Goal: Transaction & Acquisition: Purchase product/service

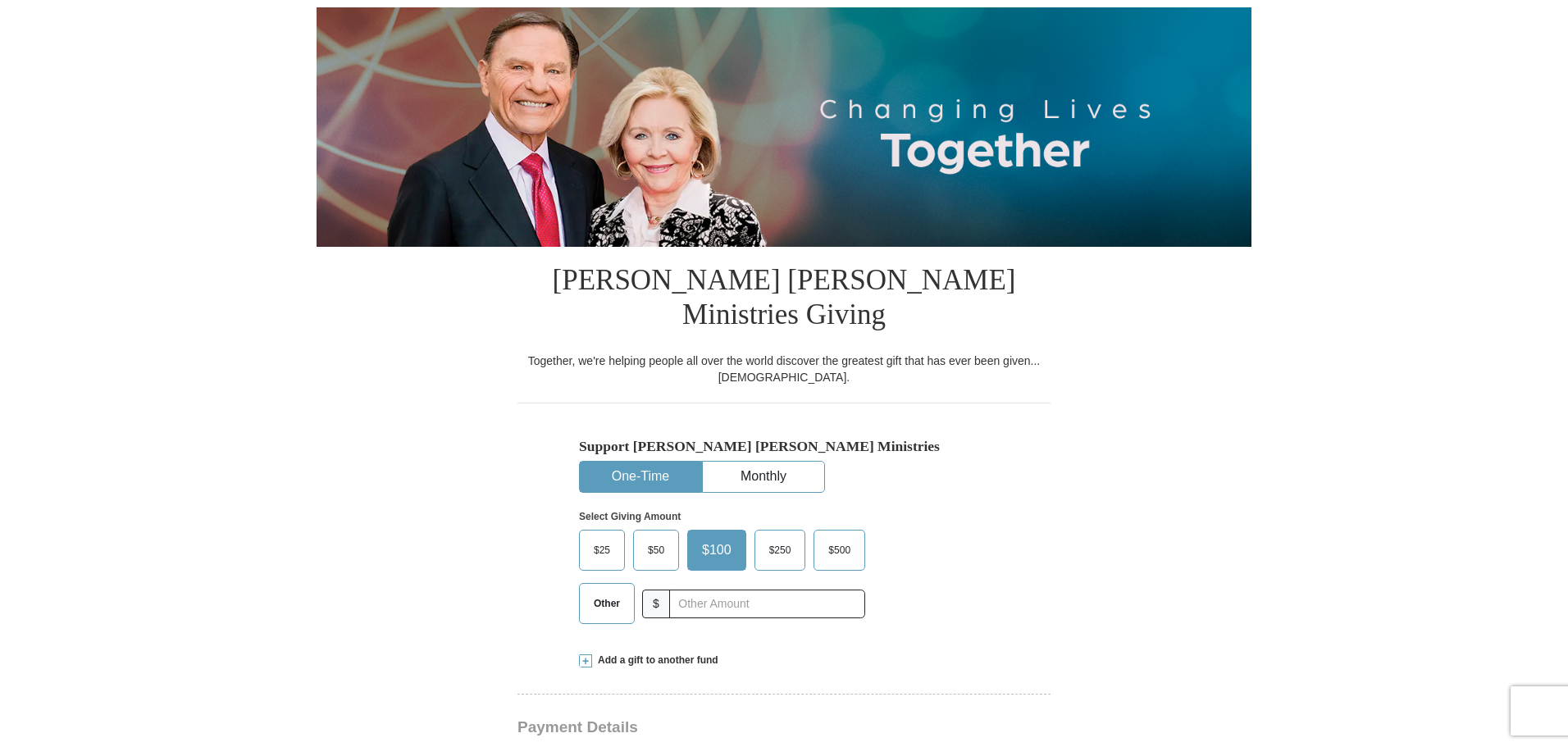
click at [605, 591] on span "Other" at bounding box center [606, 603] width 42 height 25
click at [0, 0] on input "Other" at bounding box center [0, 0] width 0 height 0
click at [740, 590] on input "text" at bounding box center [766, 603] width 182 height 29
type input "627"
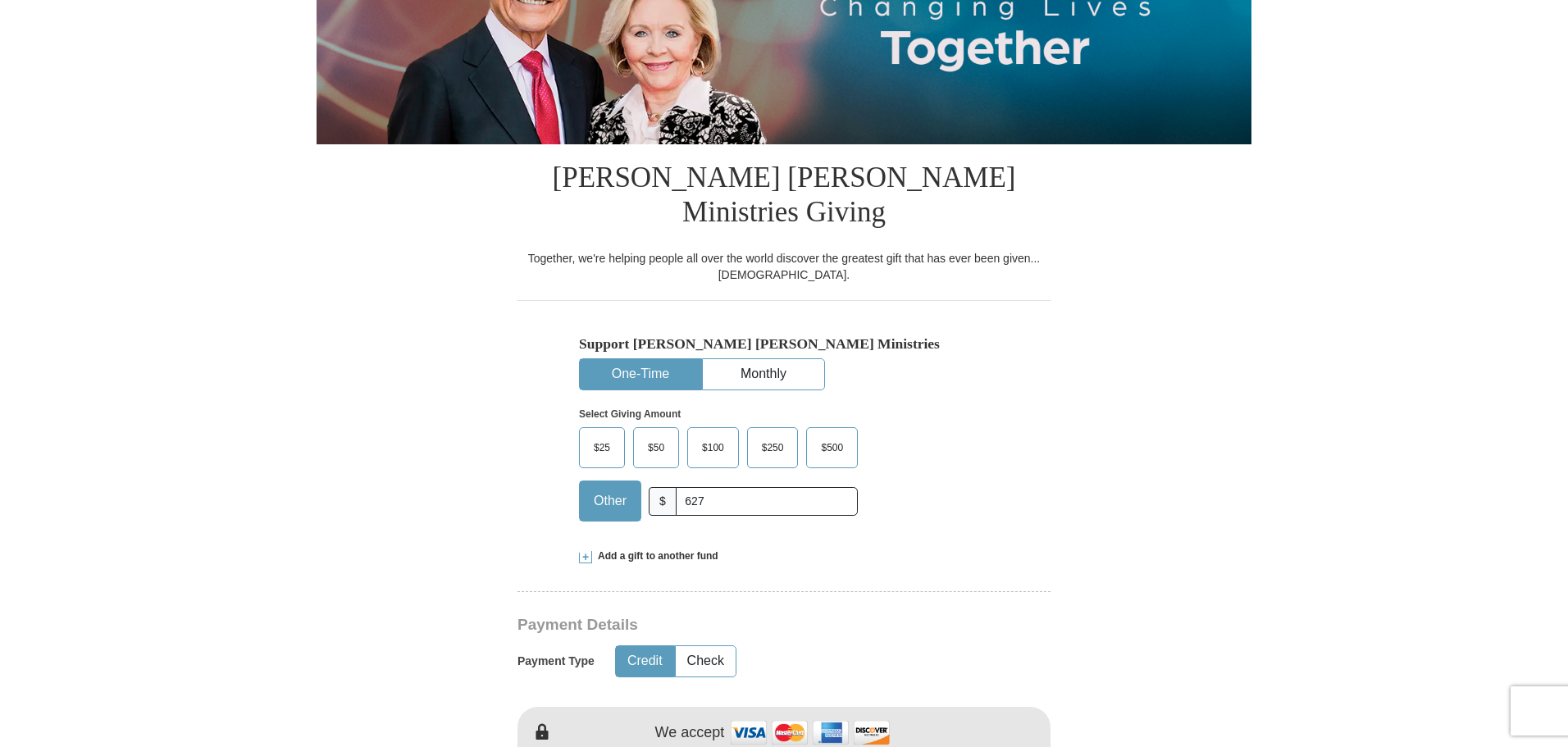
scroll to position [574, 0]
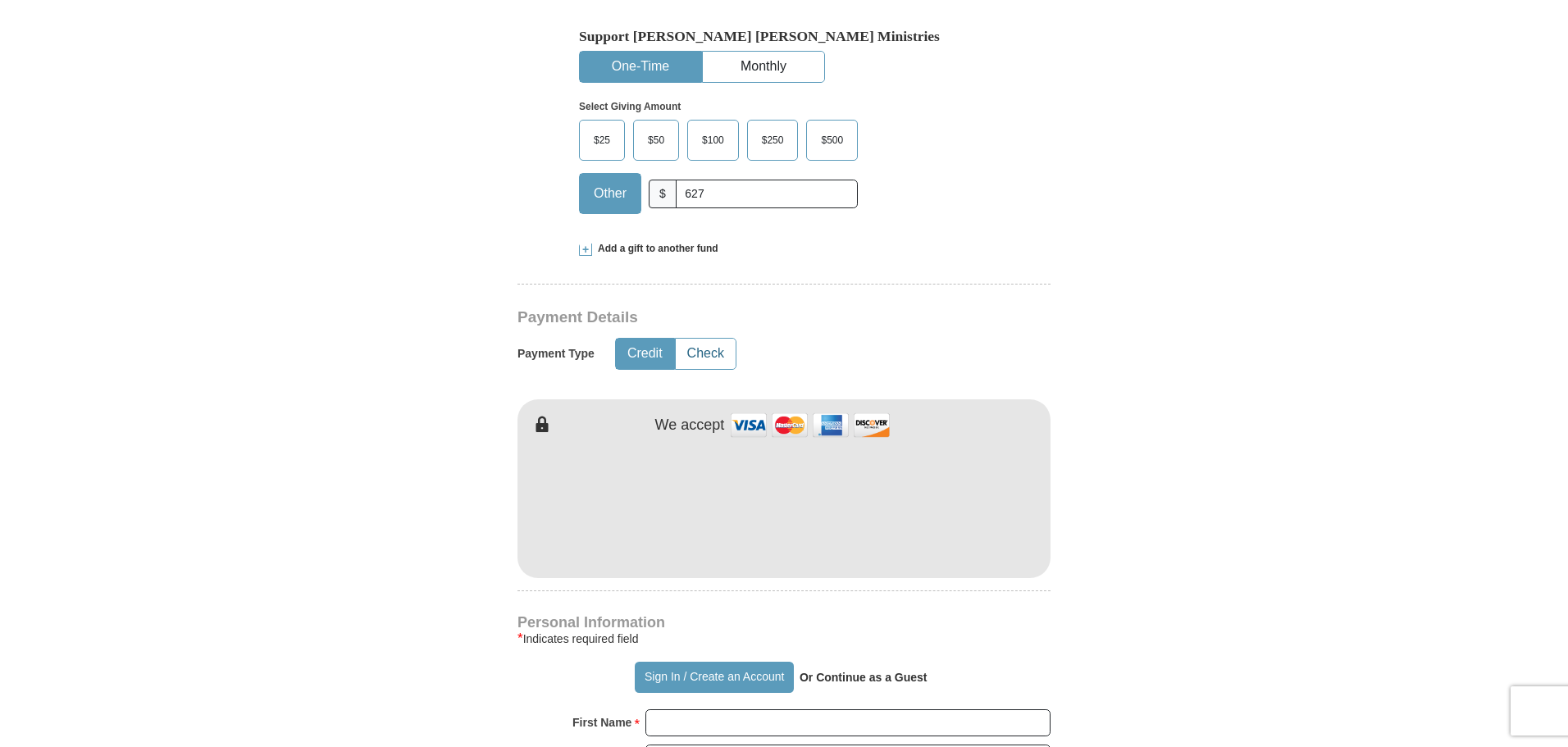
click at [715, 339] on button "Check" at bounding box center [705, 353] width 60 height 31
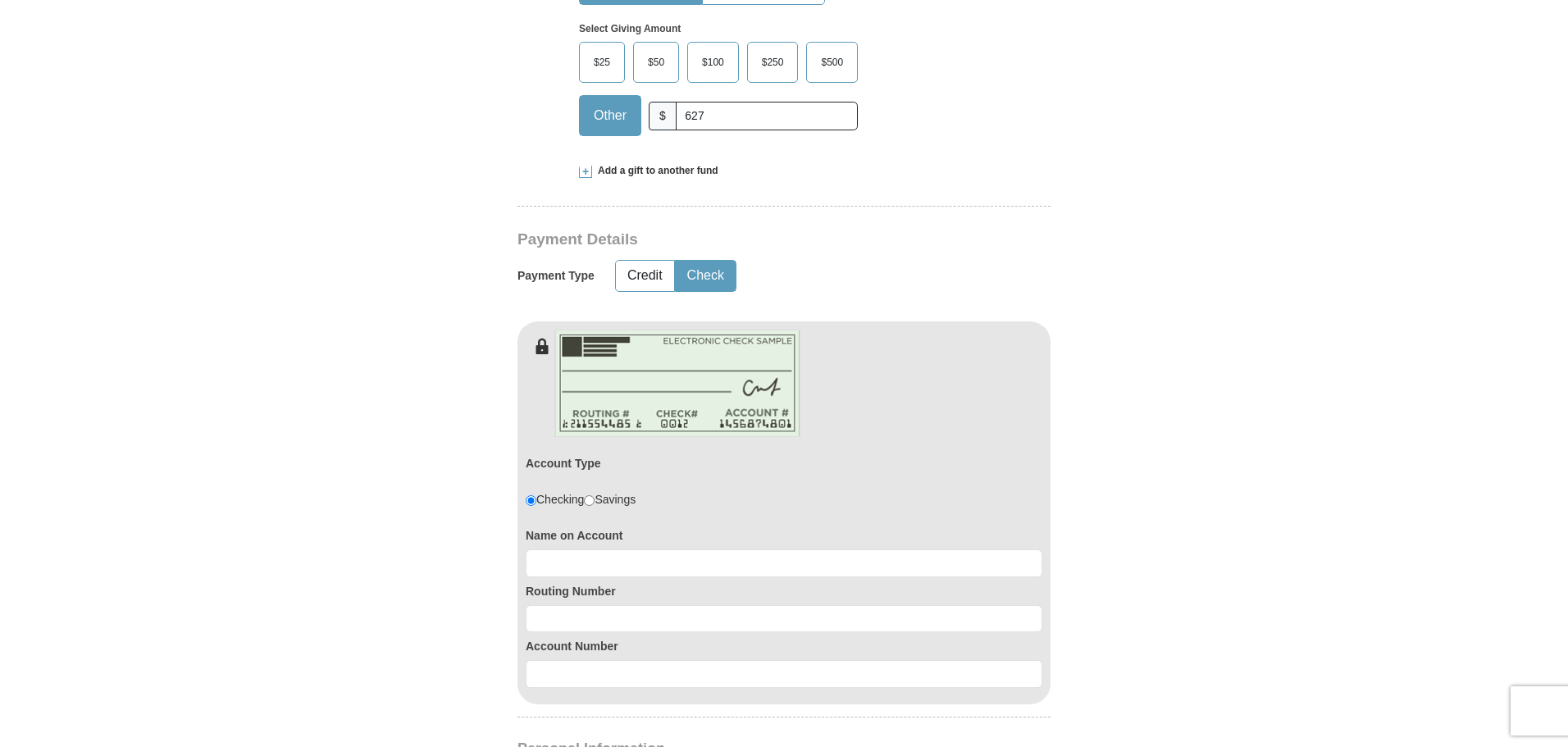
scroll to position [655, 0]
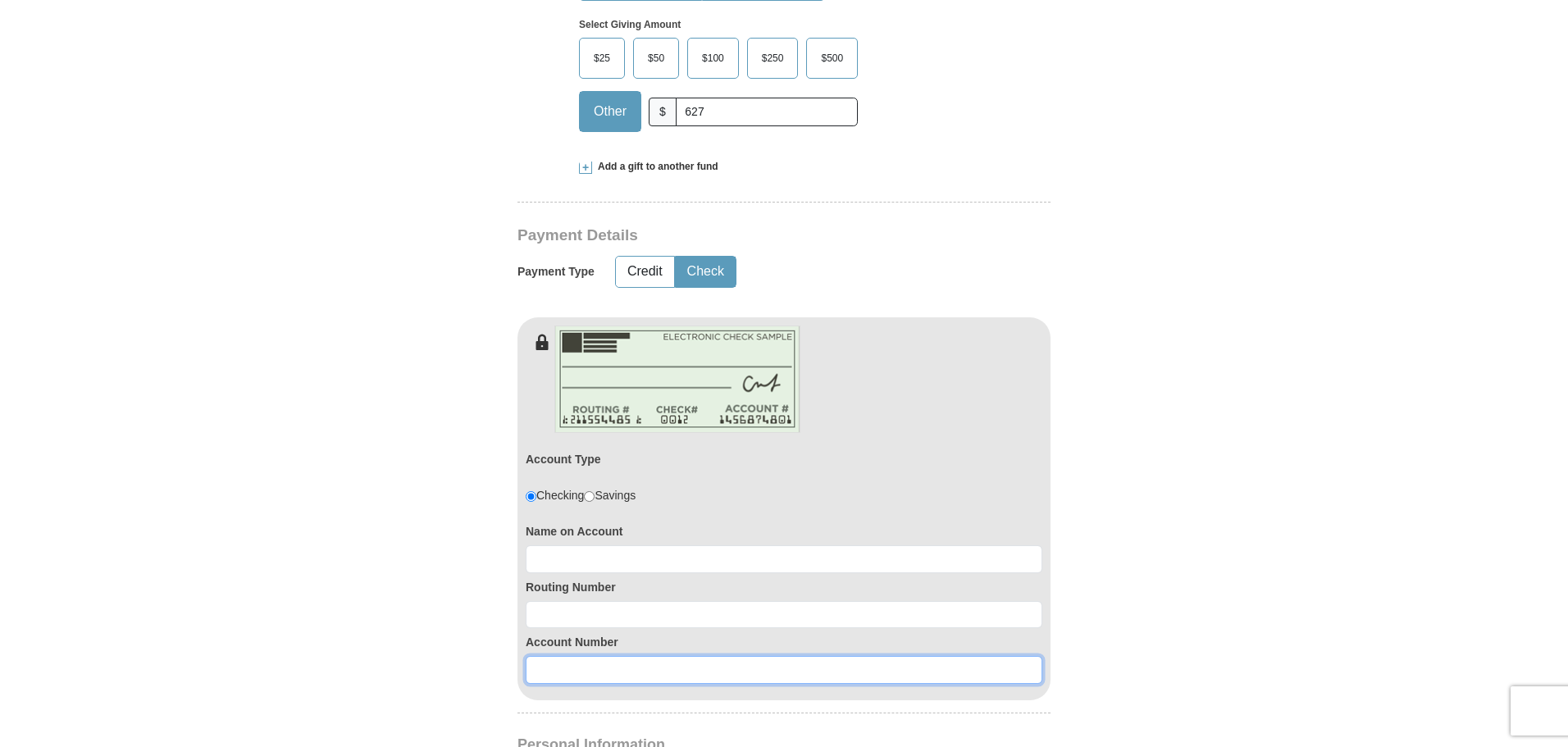
click at [555, 655] on input at bounding box center [784, 669] width 517 height 28
paste input "246755014"
type input "246755014"
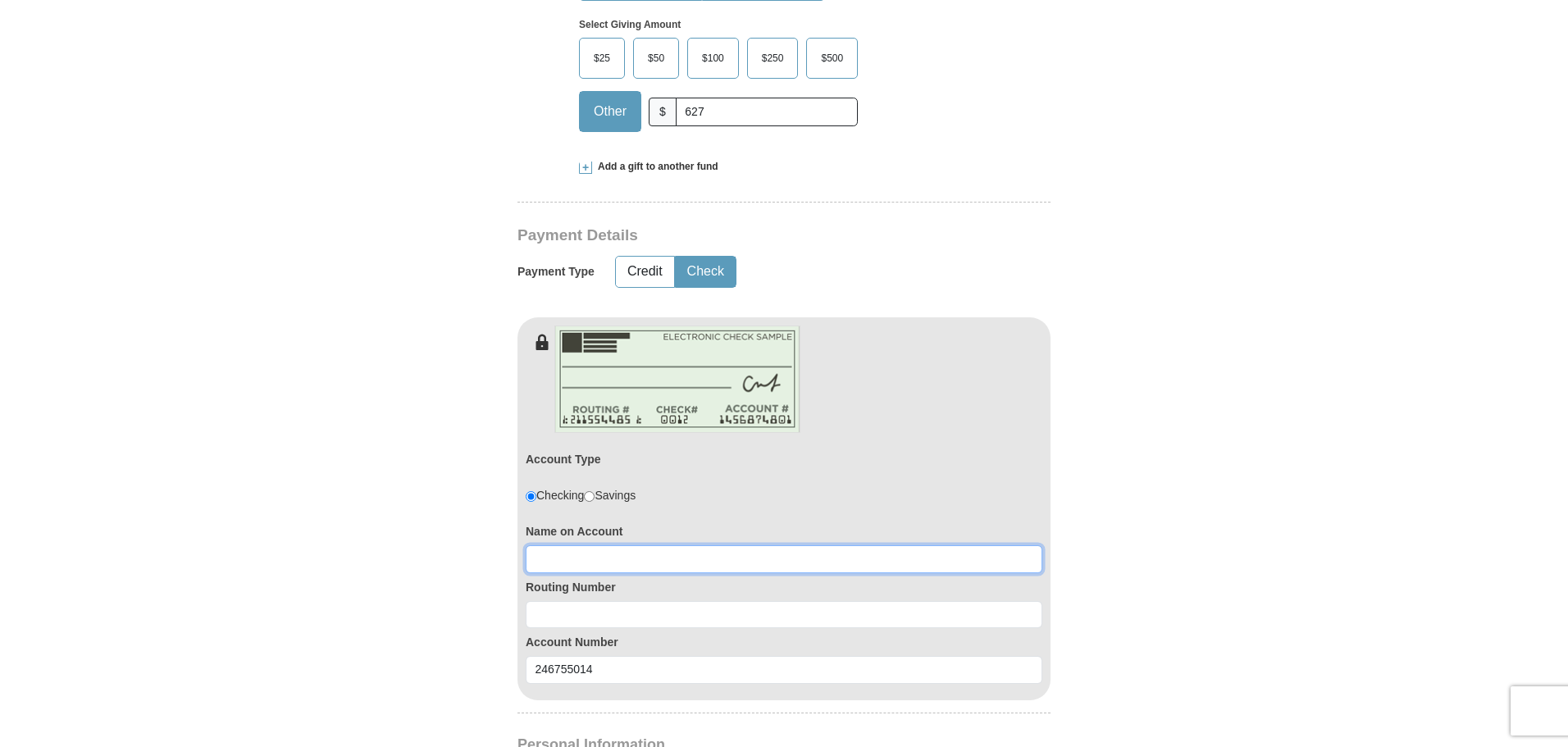
click at [625, 545] on input at bounding box center [784, 559] width 517 height 28
type input "[PERSON_NAME]"
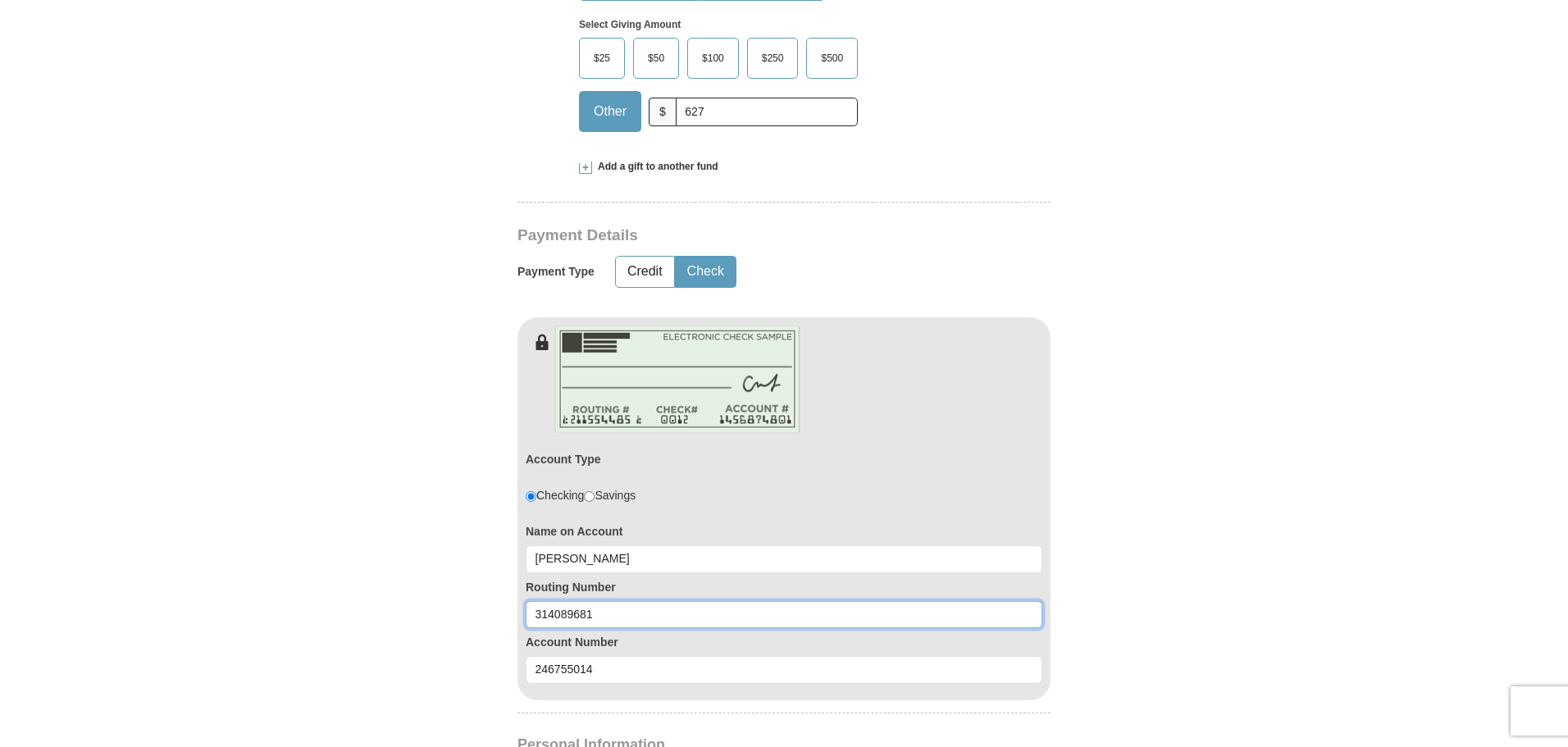
type input "314089681"
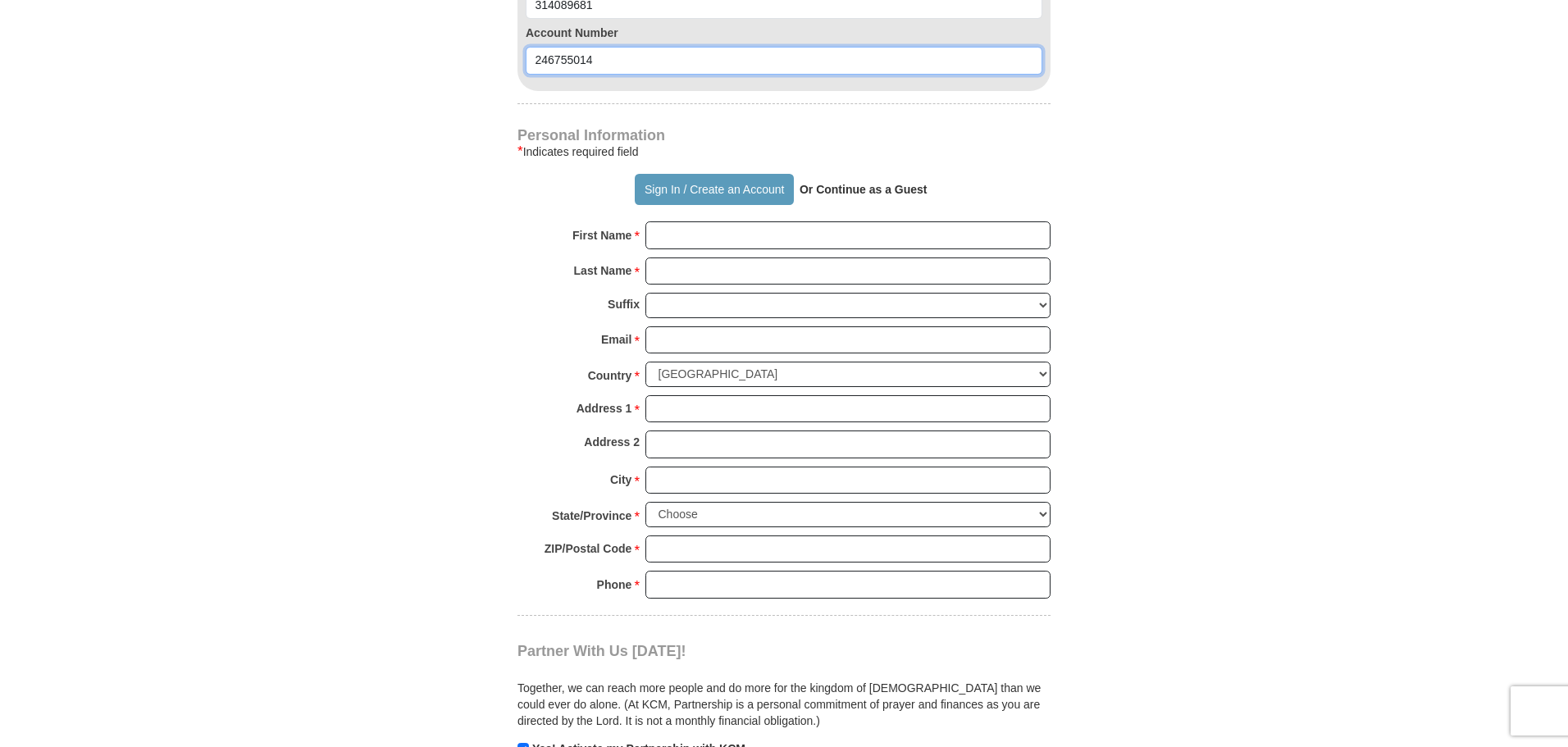
scroll to position [1394, 0]
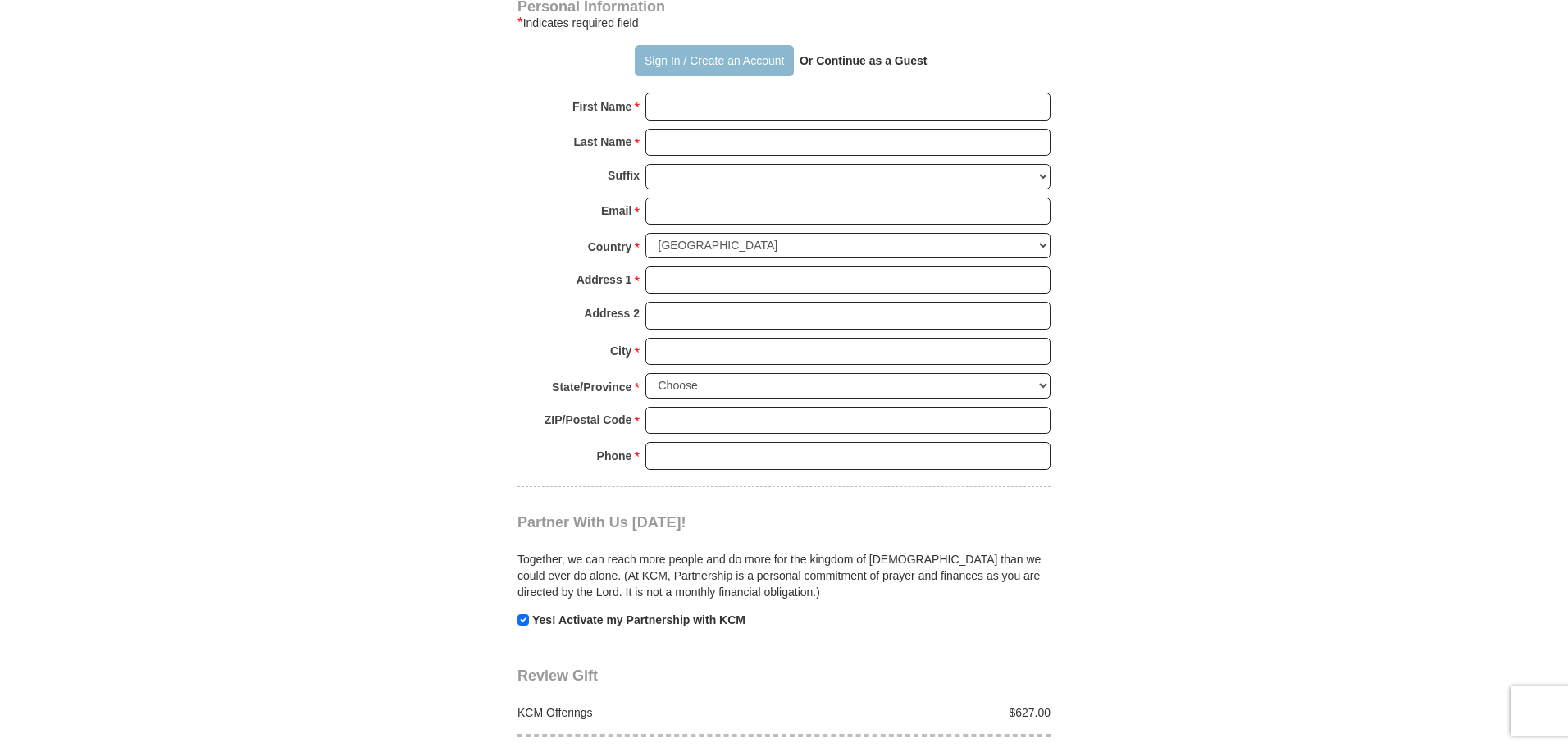
click at [690, 45] on button "Sign In / Create an Account" at bounding box center [714, 61] width 158 height 31
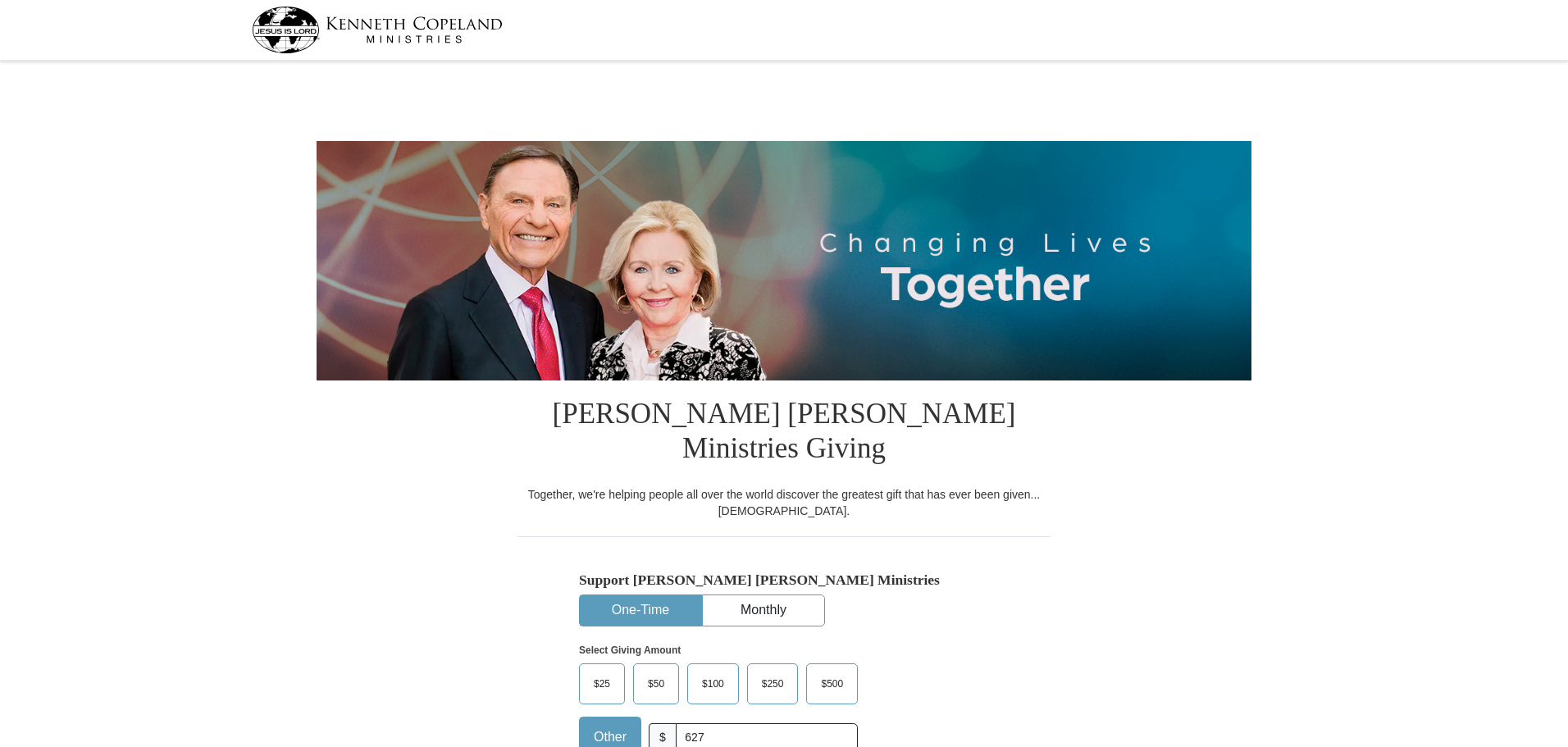
select select "[GEOGRAPHIC_DATA]"
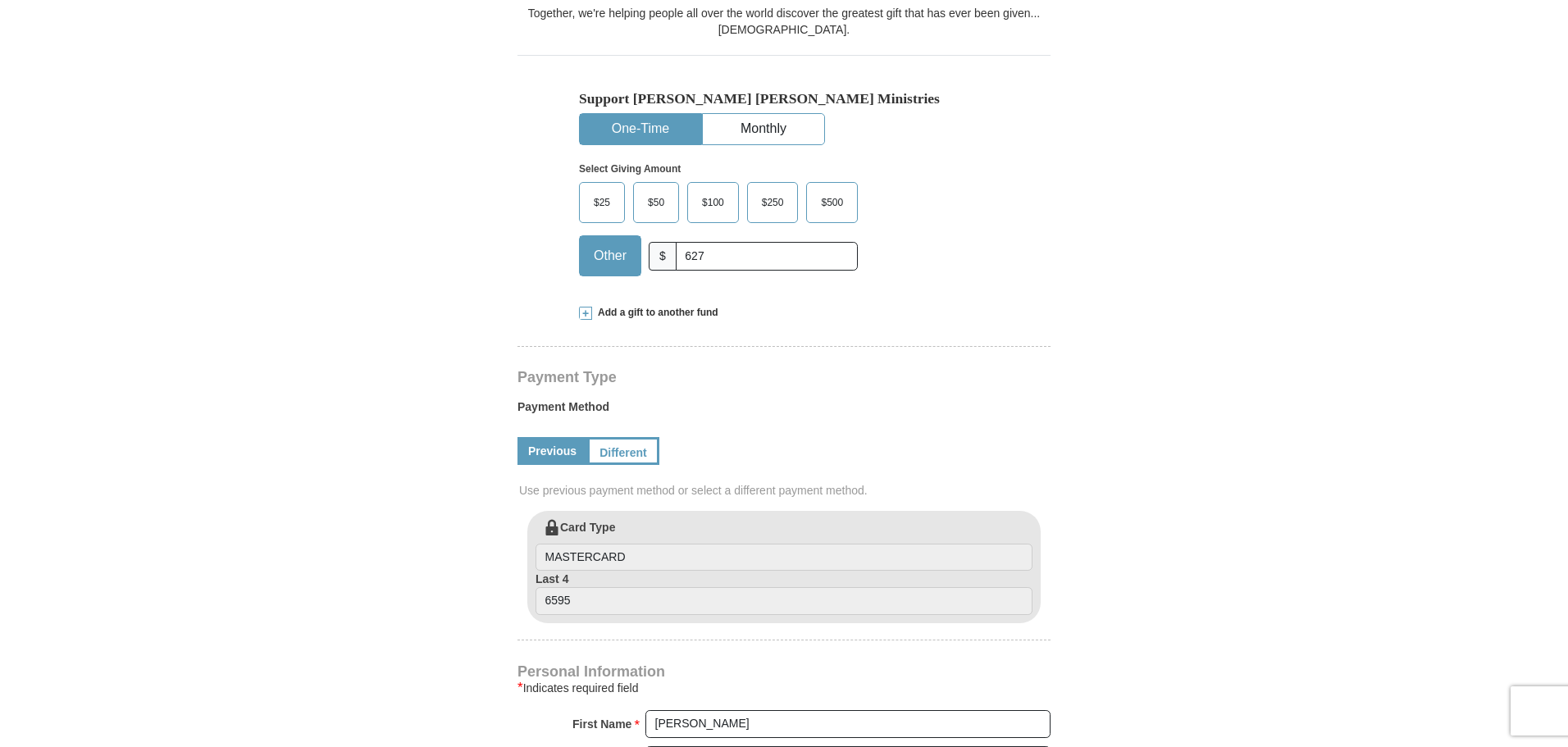
scroll to position [574, 0]
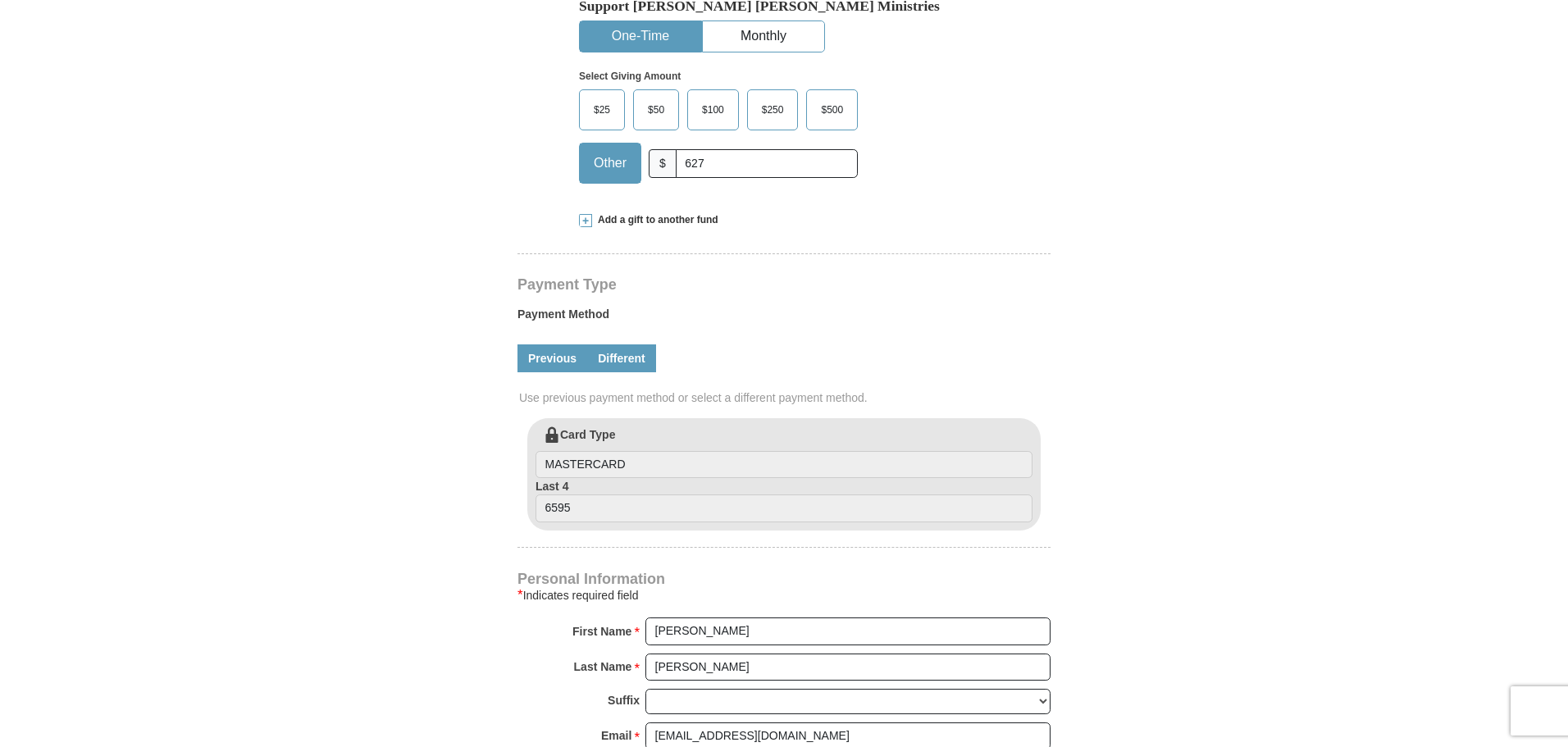
click at [617, 344] on link "Different" at bounding box center [621, 358] width 69 height 28
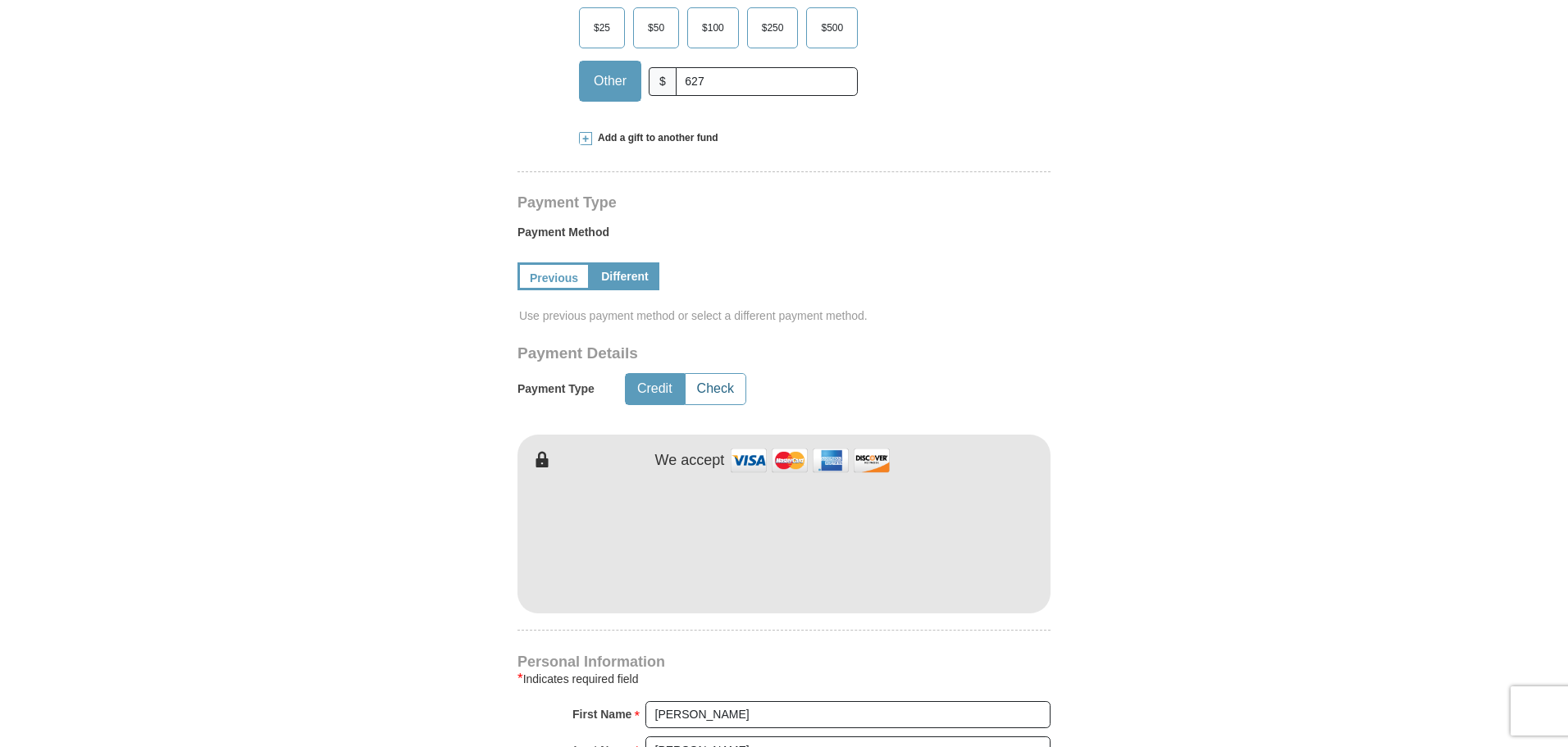
click at [727, 374] on button "Check" at bounding box center [715, 389] width 60 height 31
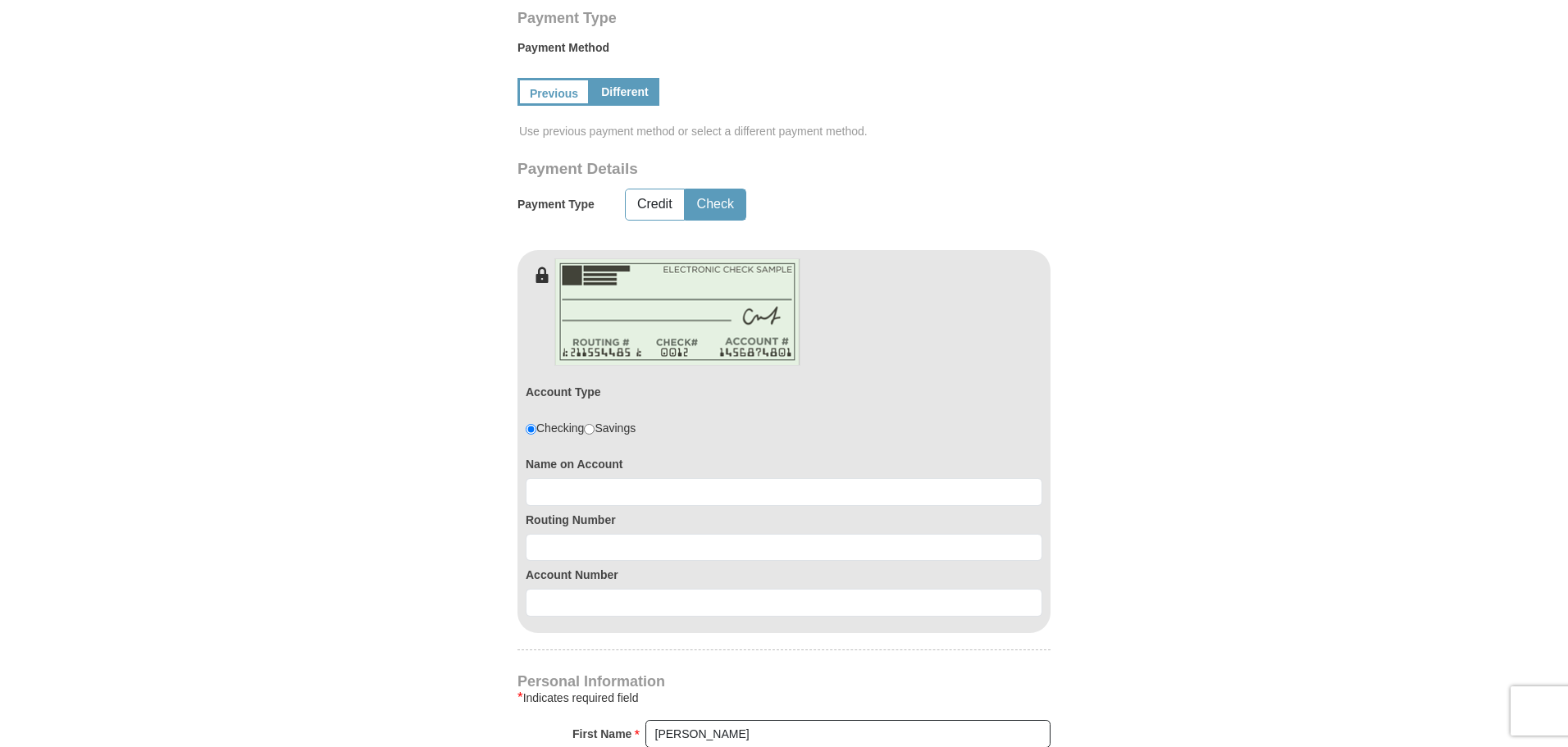
scroll to position [902, 0]
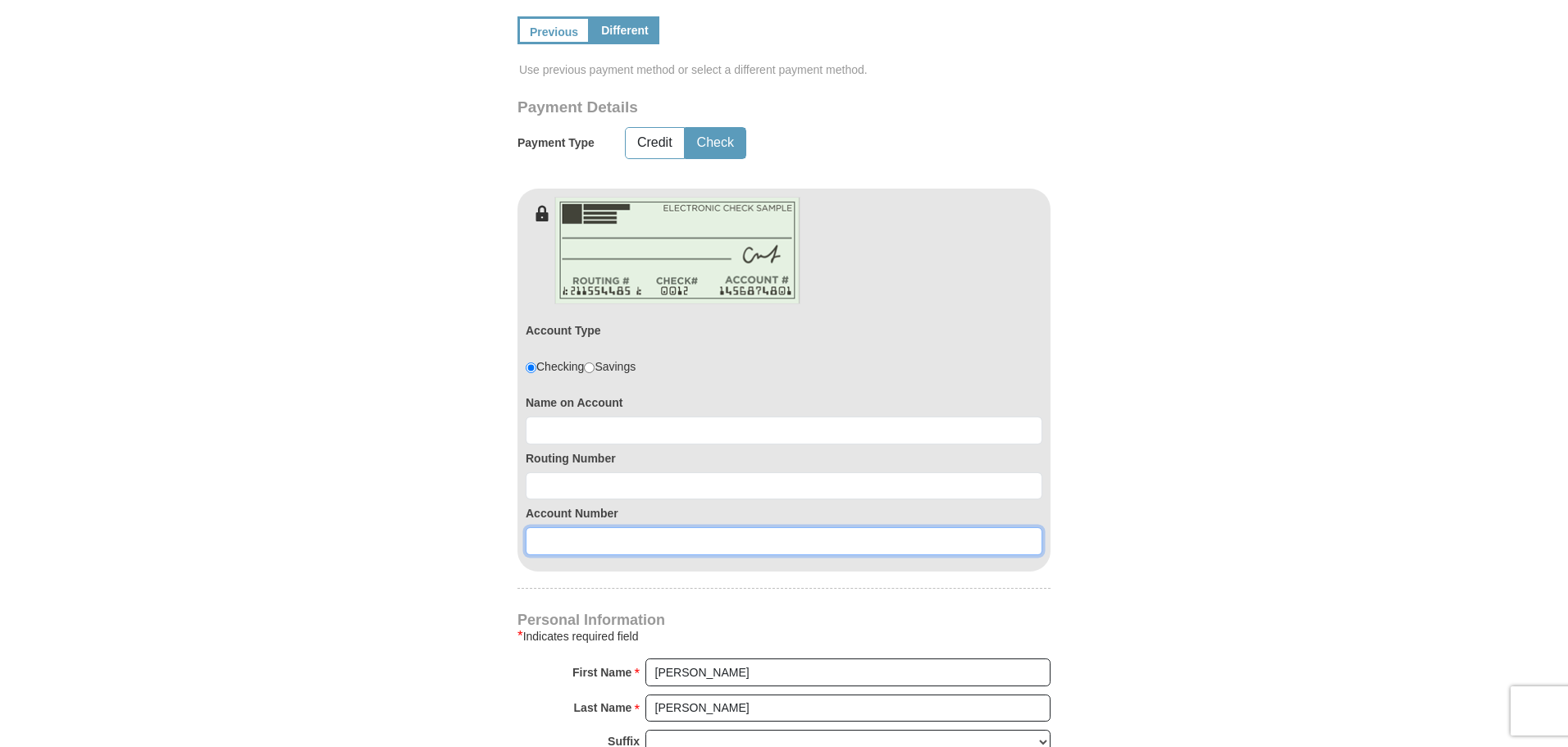
click at [671, 528] on input at bounding box center [784, 541] width 517 height 28
paste input "246755014"
type input "246755014"
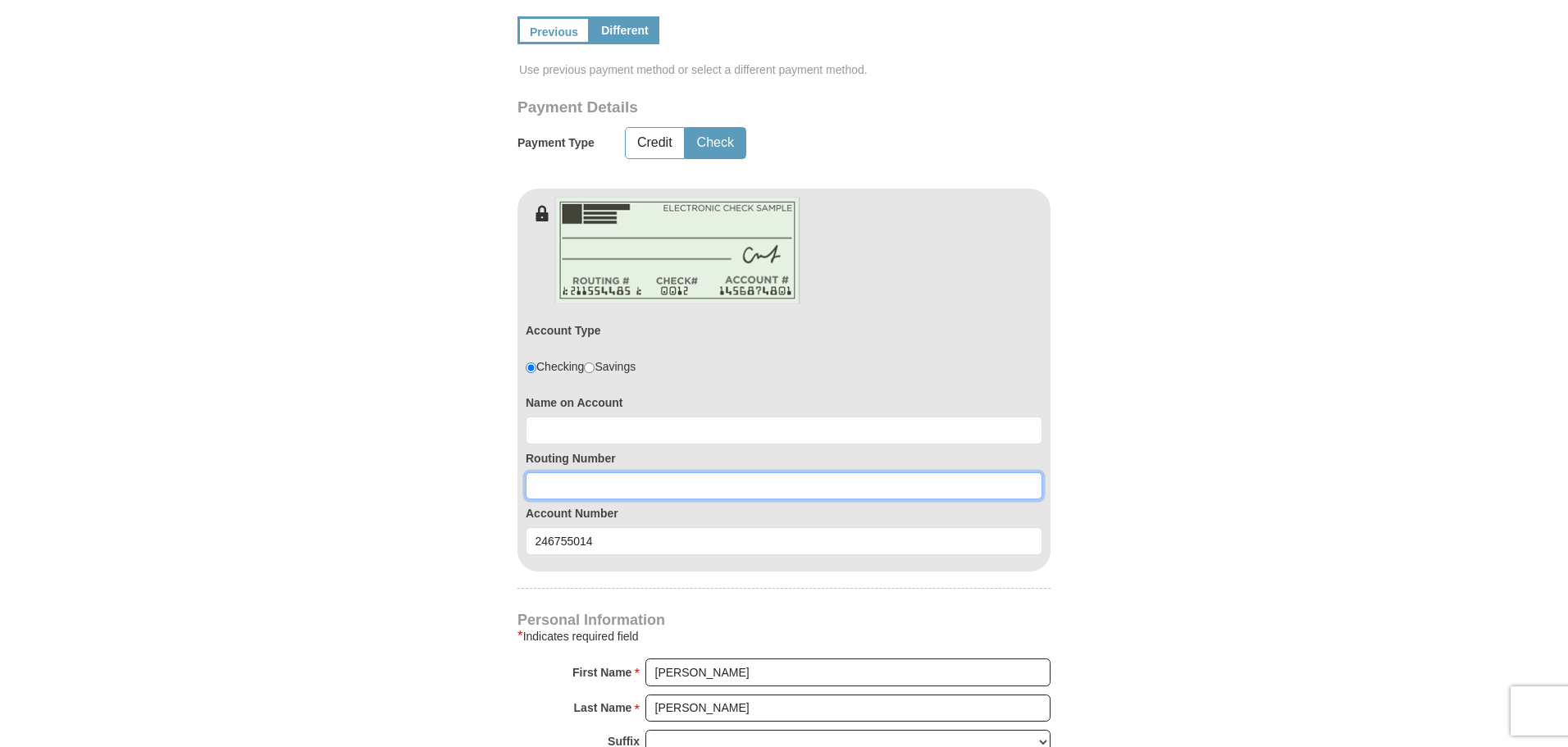
click at [619, 472] on input at bounding box center [784, 486] width 517 height 28
type input "314089681"
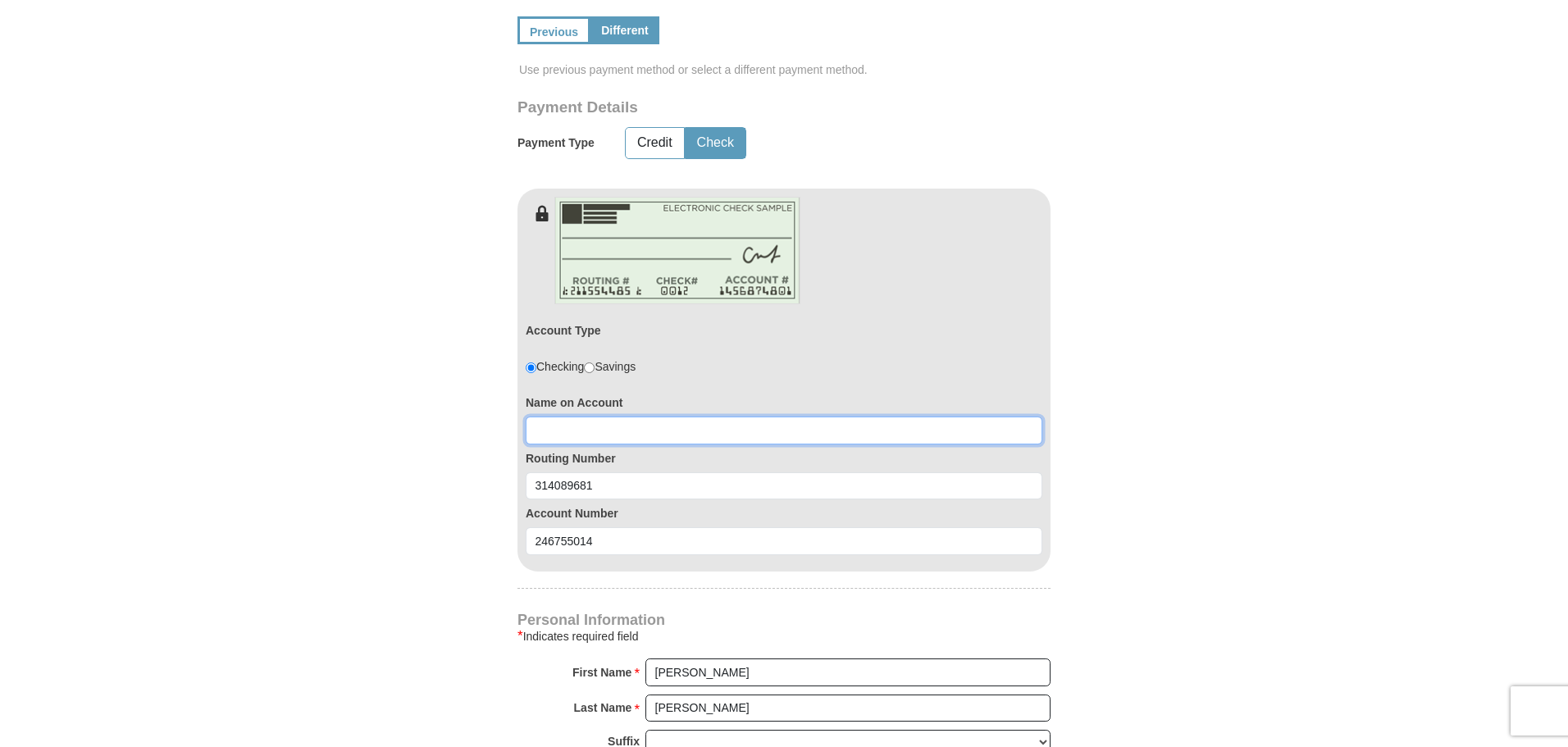
click at [632, 416] on input at bounding box center [784, 430] width 517 height 28
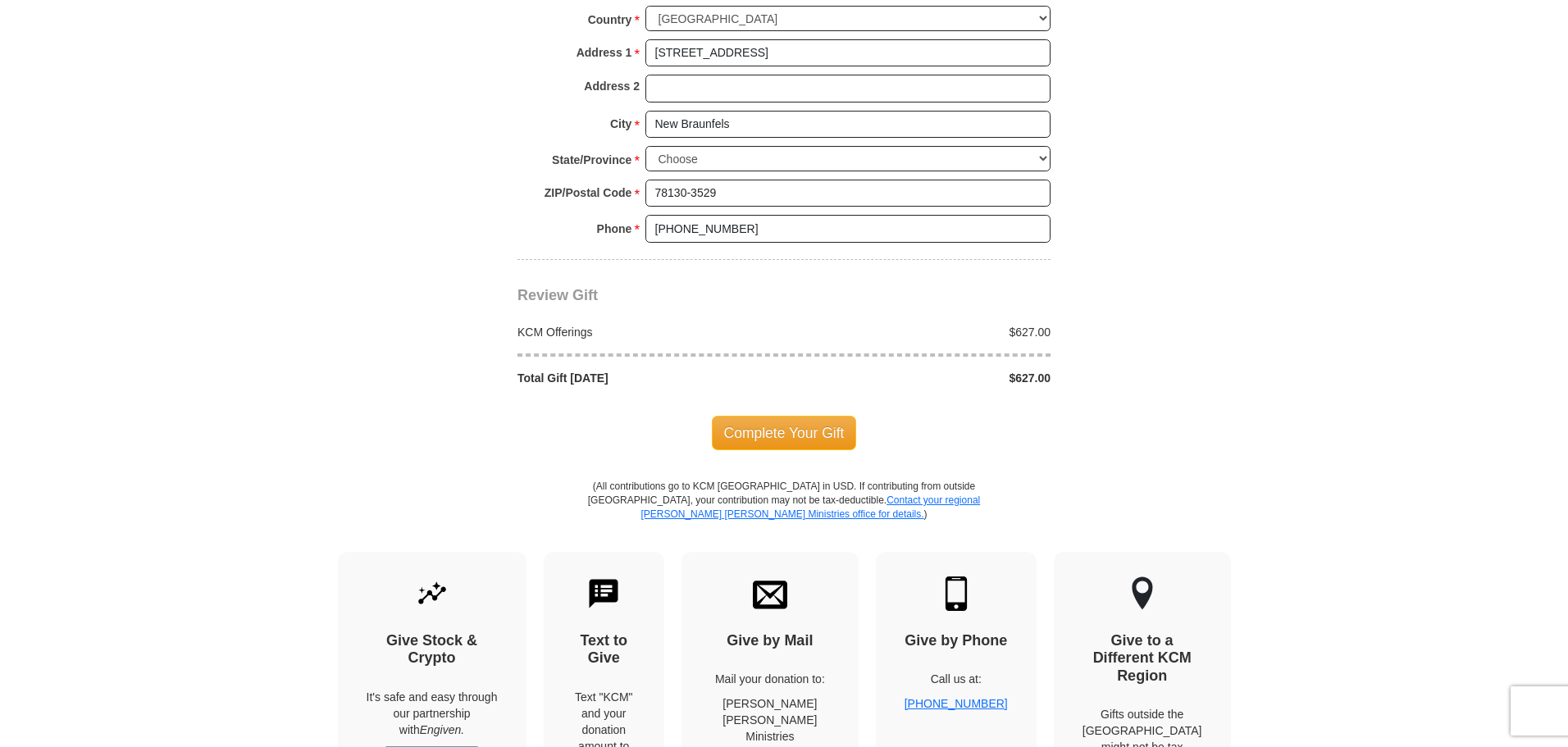
scroll to position [1721, 0]
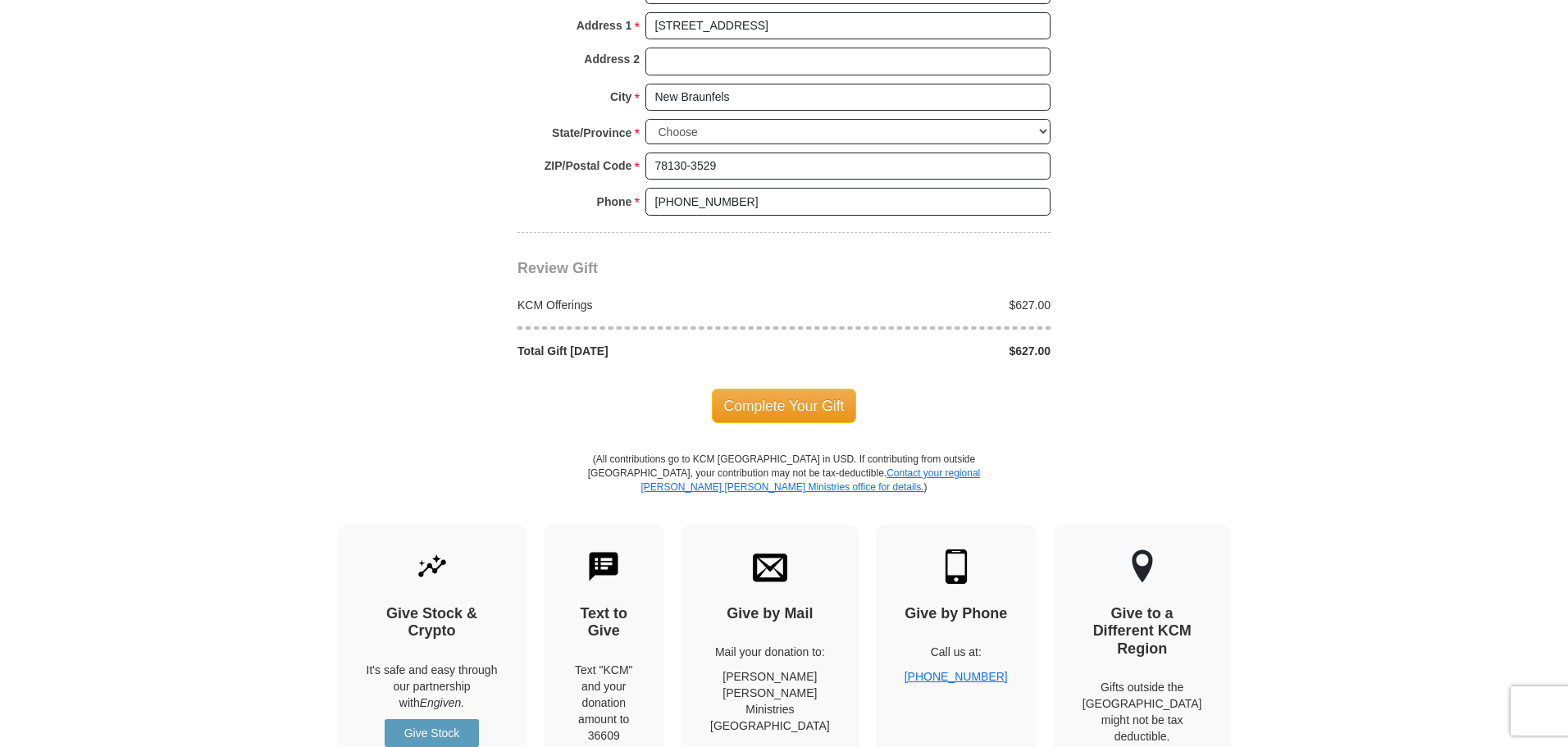
type input "[PERSON_NAME]"
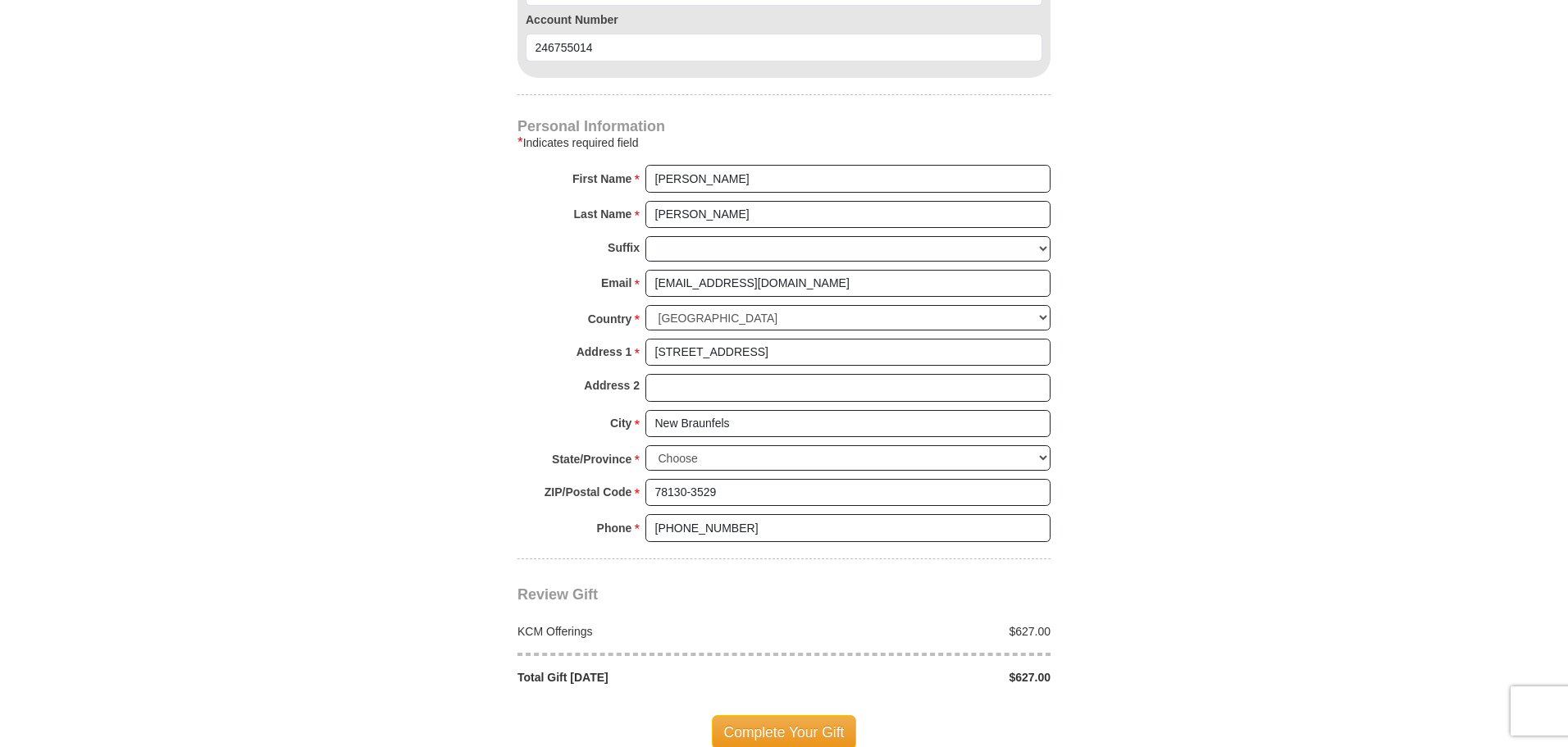
scroll to position [1475, 0]
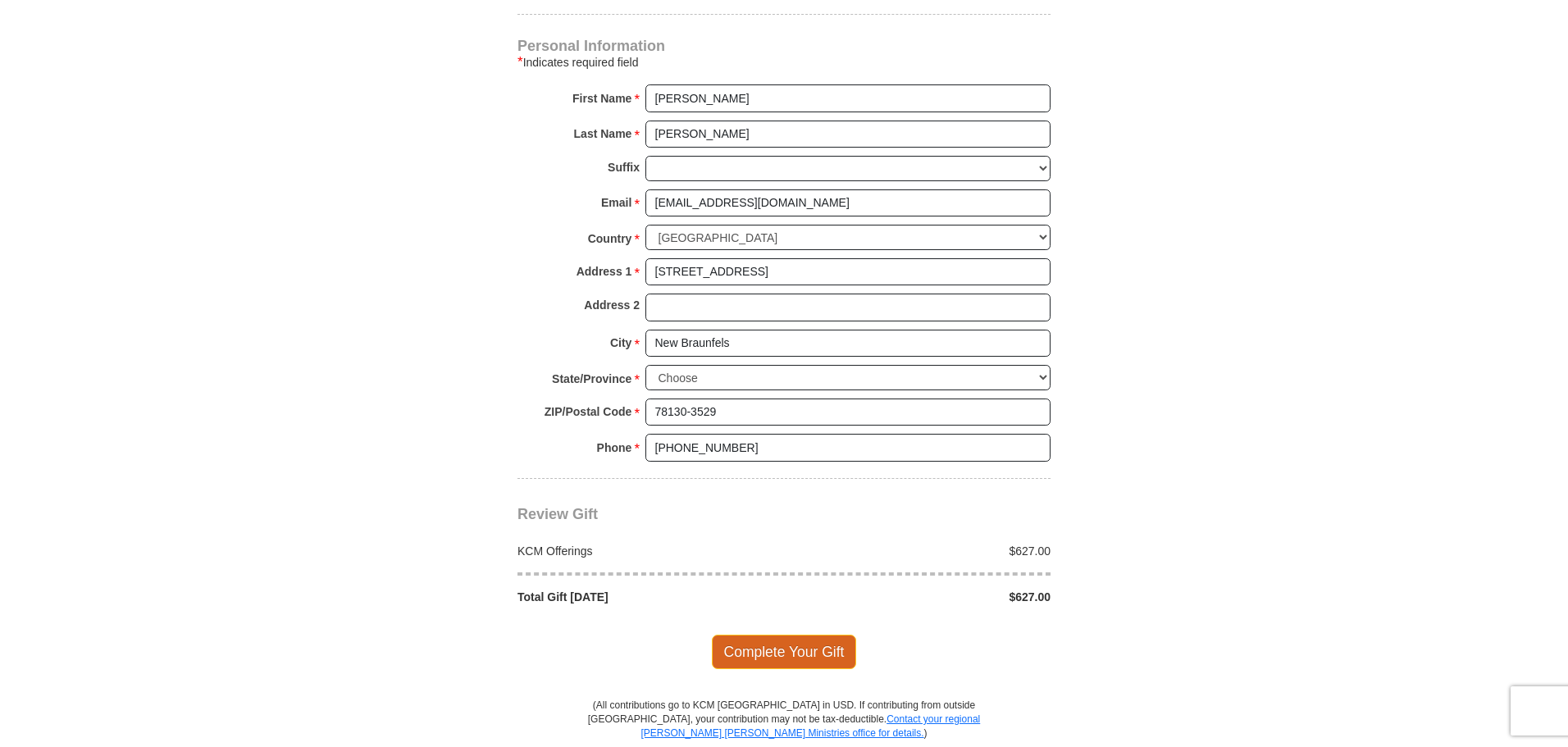
click at [784, 635] on span "Complete Your Gift" at bounding box center [784, 652] width 145 height 34
